Goal: Information Seeking & Learning: Learn about a topic

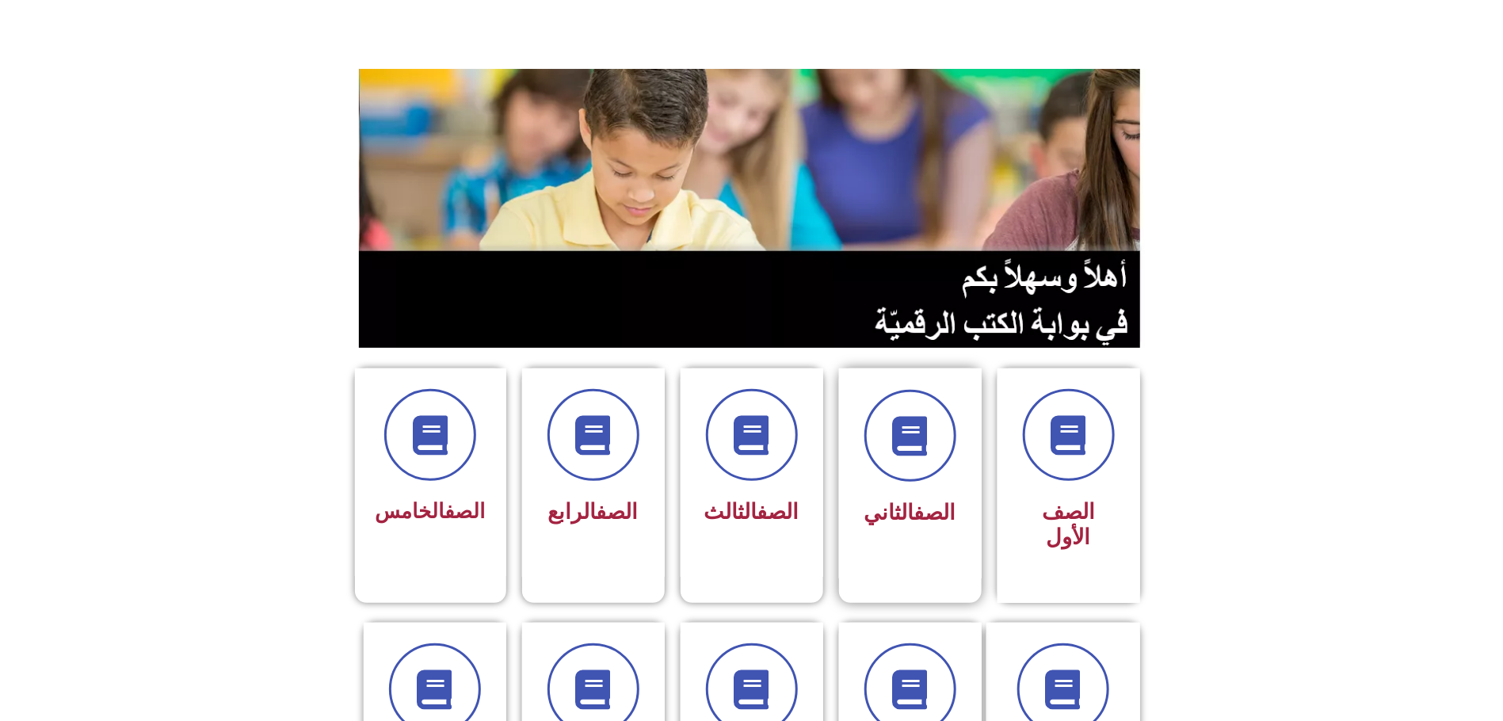
scroll to position [119, 0]
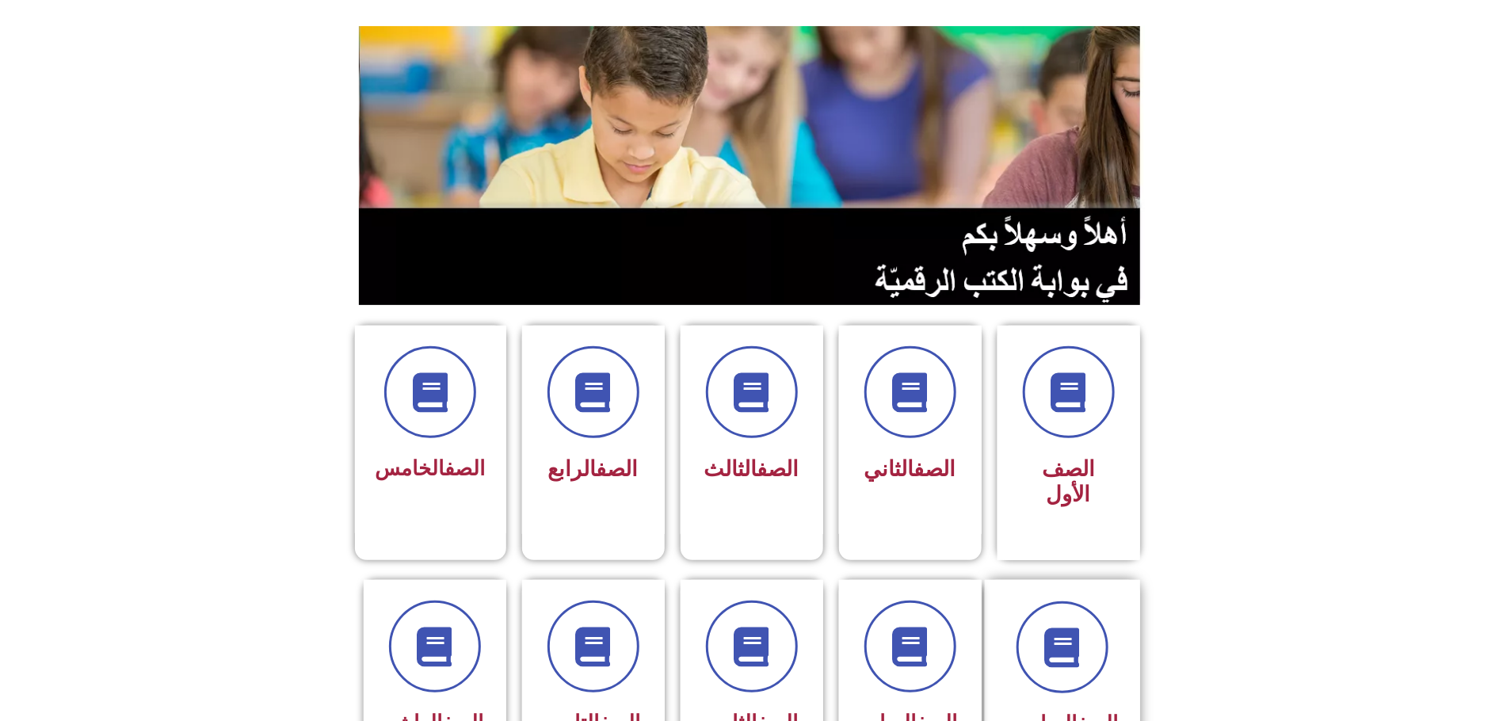
click at [1088, 705] on div "الصف السادس" at bounding box center [1062, 724] width 112 height 39
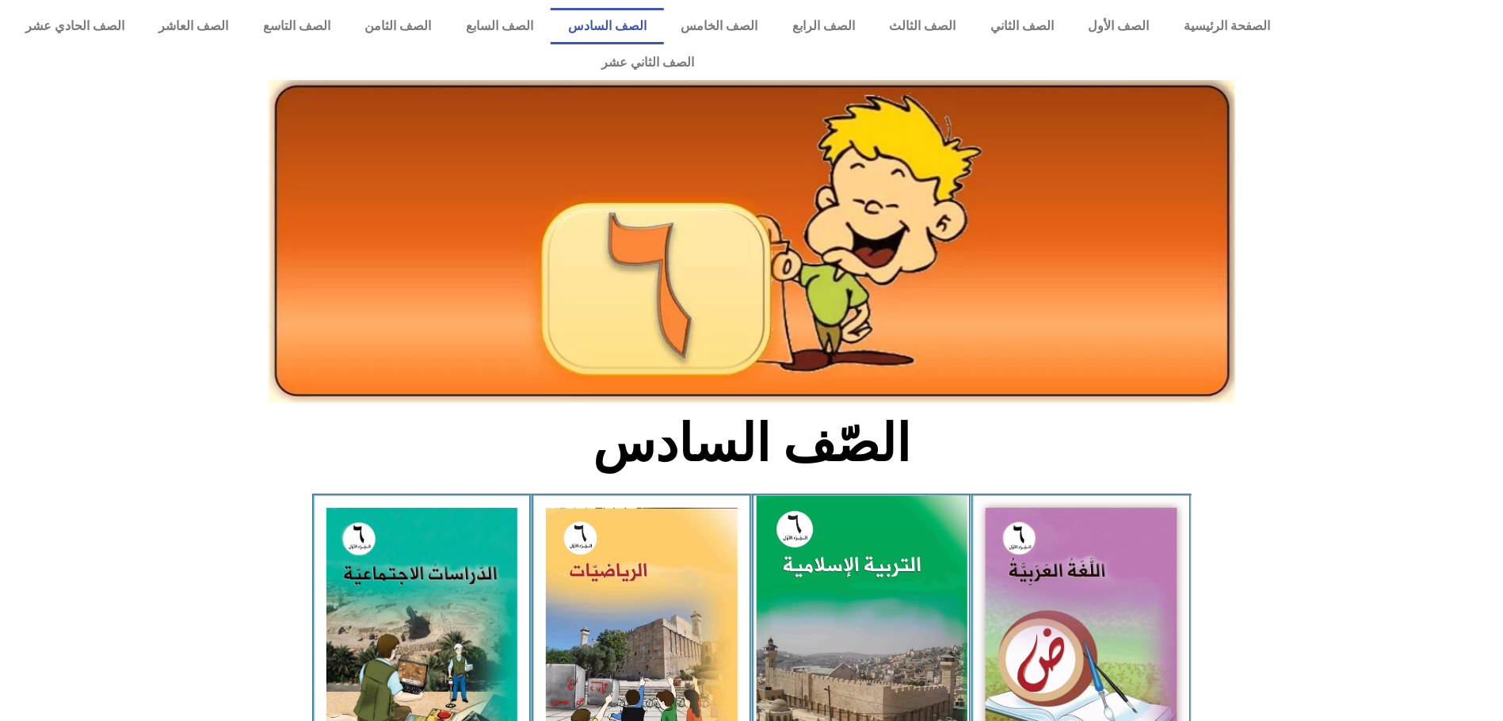
click at [859, 528] on img at bounding box center [861, 627] width 211 height 262
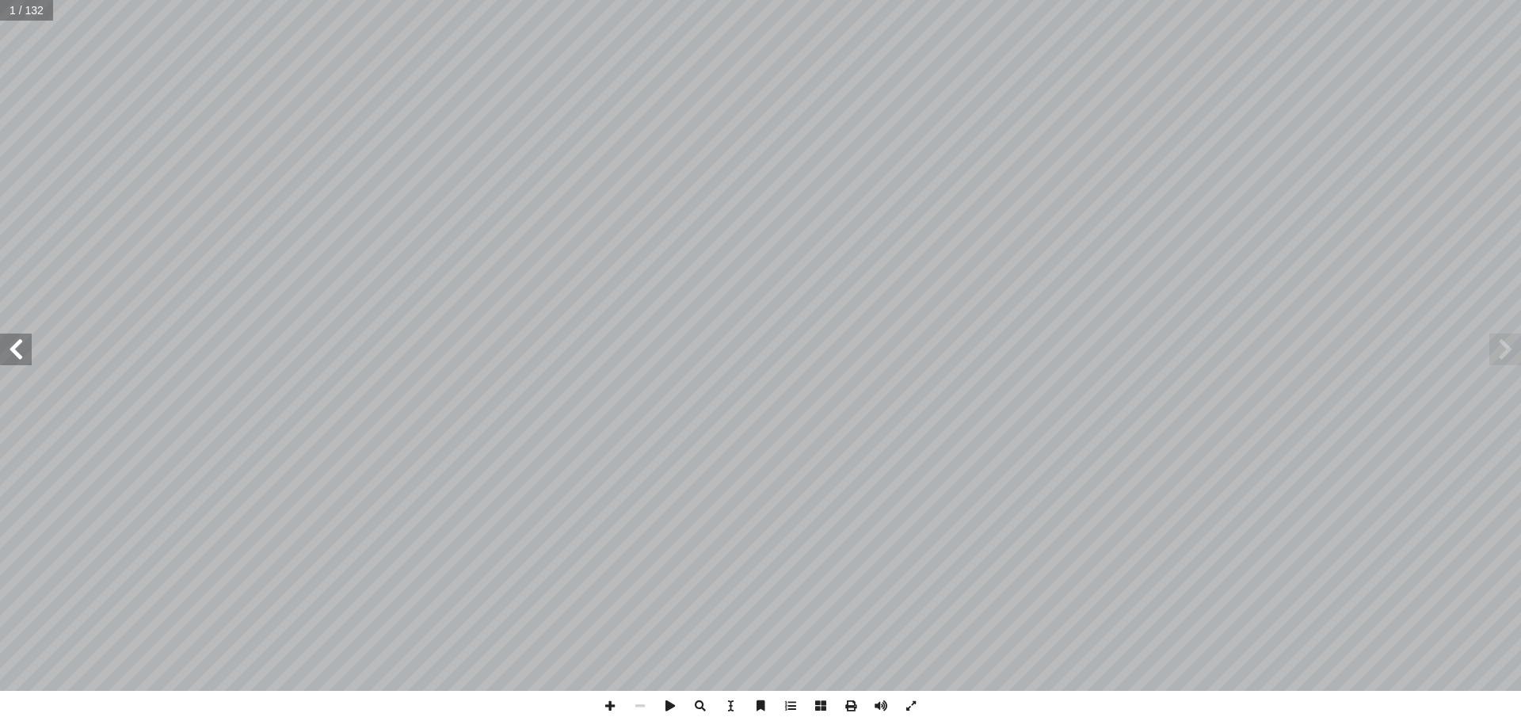
click at [15, 345] on span at bounding box center [16, 350] width 32 height 32
click at [19, 342] on span at bounding box center [16, 350] width 32 height 32
click at [17, 345] on span at bounding box center [16, 350] width 32 height 32
click at [19, 341] on span at bounding box center [16, 350] width 32 height 32
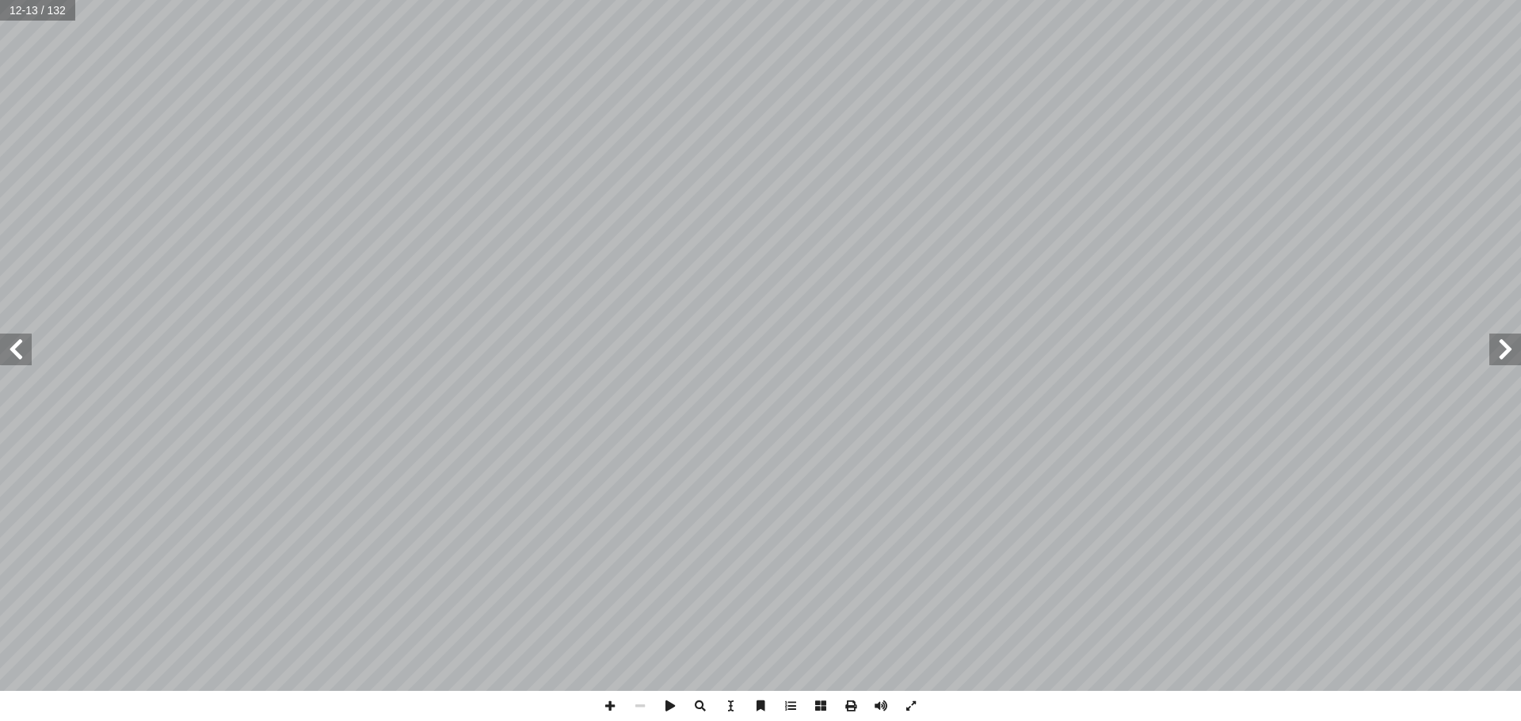
click at [19, 342] on span at bounding box center [16, 350] width 32 height 32
click at [0, 349] on div "10 ٓ ــم ٓ ال ﴿ تعالــى: ُ ــه ُ ــه، منهــا قول ِ ل ْ ض َ علــى ف ُّ تــي تــد…" at bounding box center [760, 345] width 1521 height 691
click at [102, 144] on html "الصفحة الرئيسية الصف الأول الصف الثاني الصف الثالث الصف الرابع الصف الخامس الصف…" at bounding box center [760, 72] width 1521 height 144
